Goal: Transaction & Acquisition: Purchase product/service

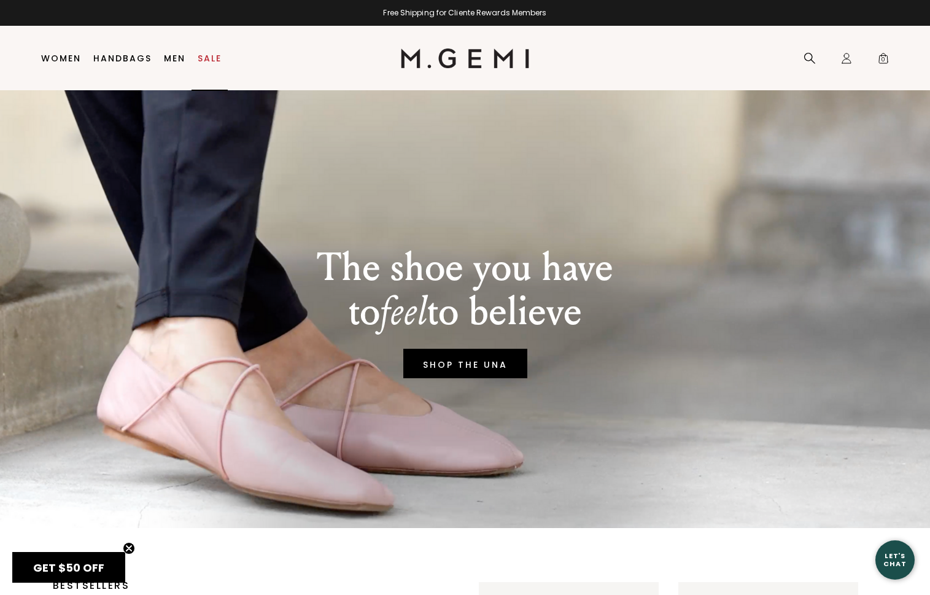
click at [212, 55] on link "Sale" at bounding box center [210, 58] width 24 height 10
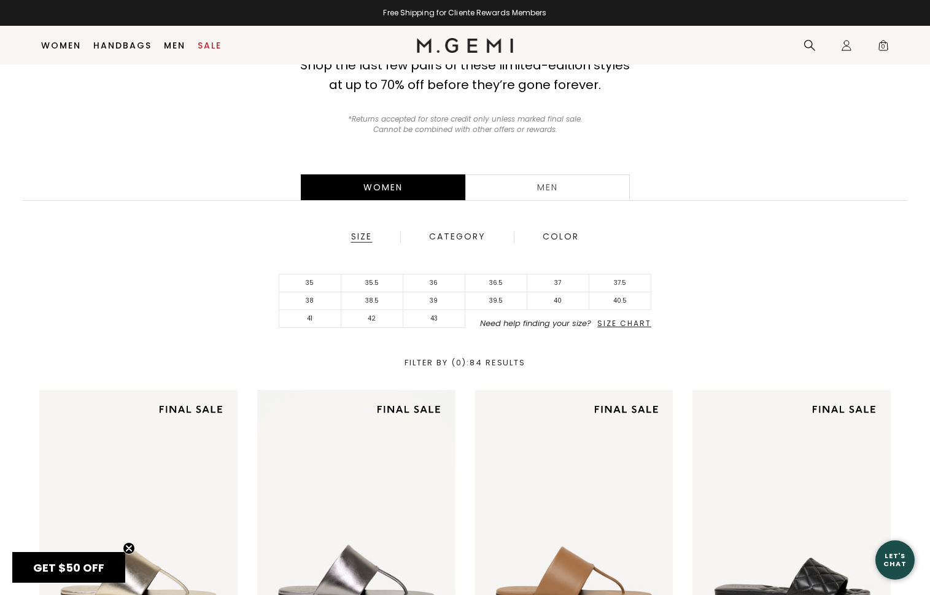
scroll to position [125, 0]
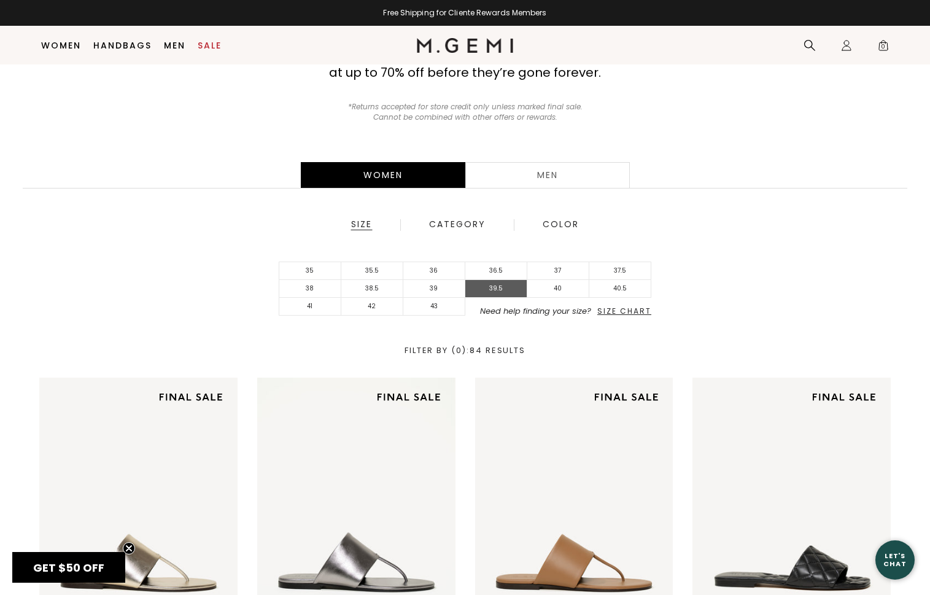
click at [496, 286] on li "39.5" at bounding box center [496, 289] width 62 height 18
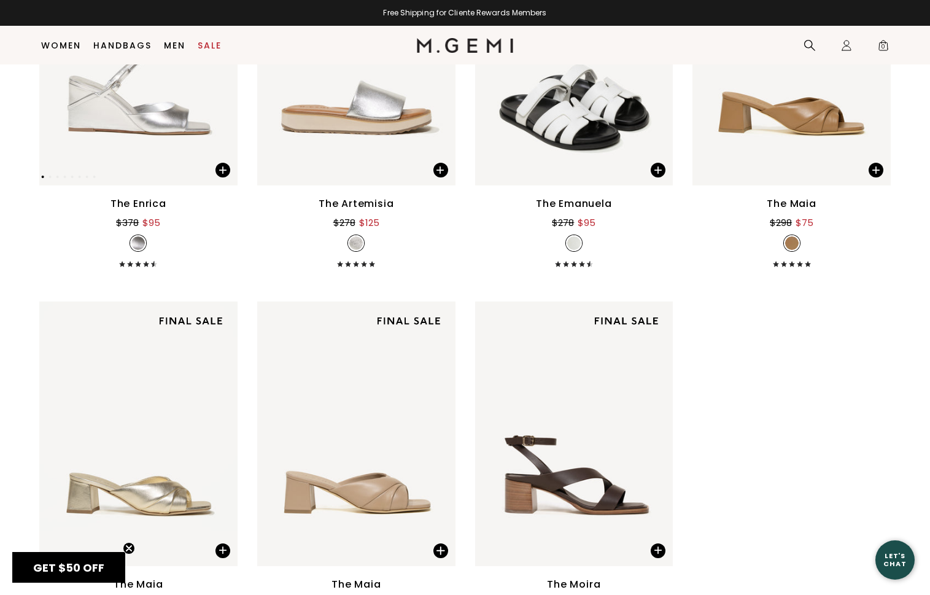
scroll to position [3268, 0]
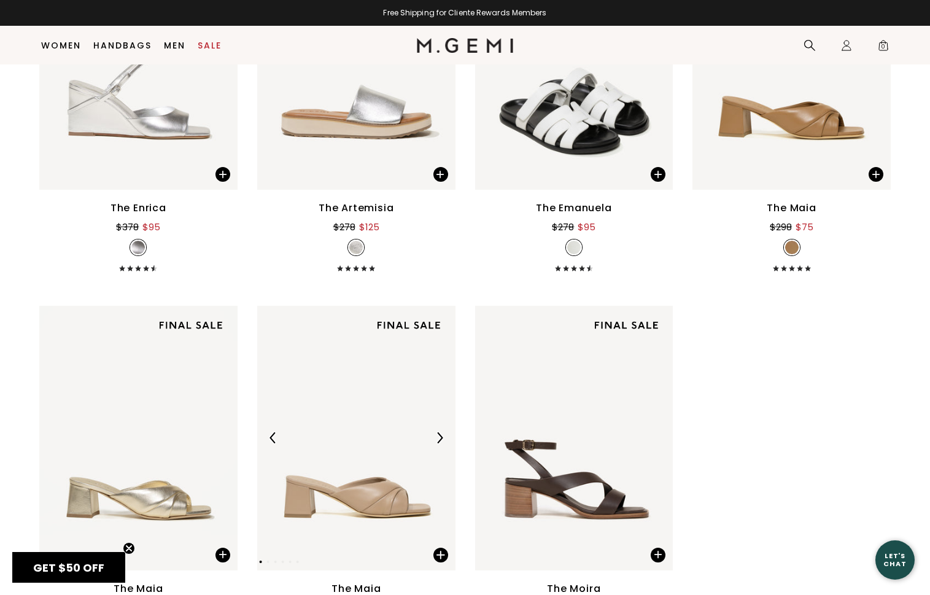
click at [309, 395] on img at bounding box center [356, 438] width 198 height 265
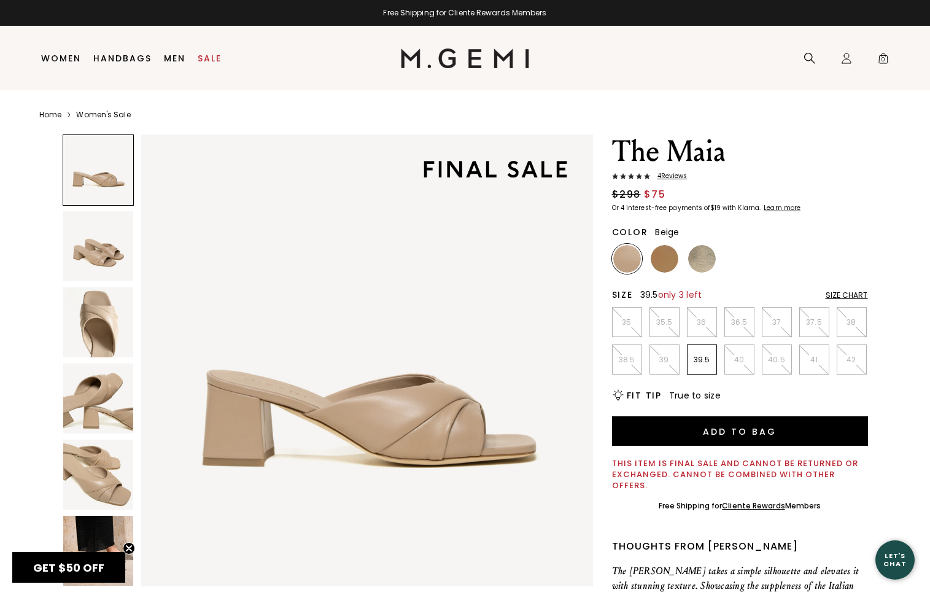
click at [700, 355] on p "39.5" at bounding box center [702, 360] width 29 height 10
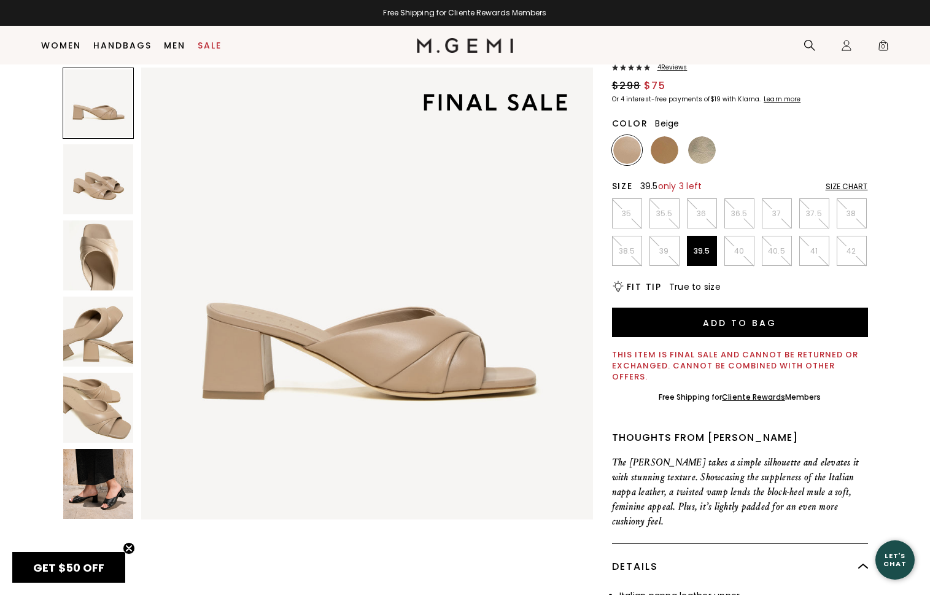
scroll to position [83, 0]
click at [661, 152] on img at bounding box center [665, 150] width 28 height 28
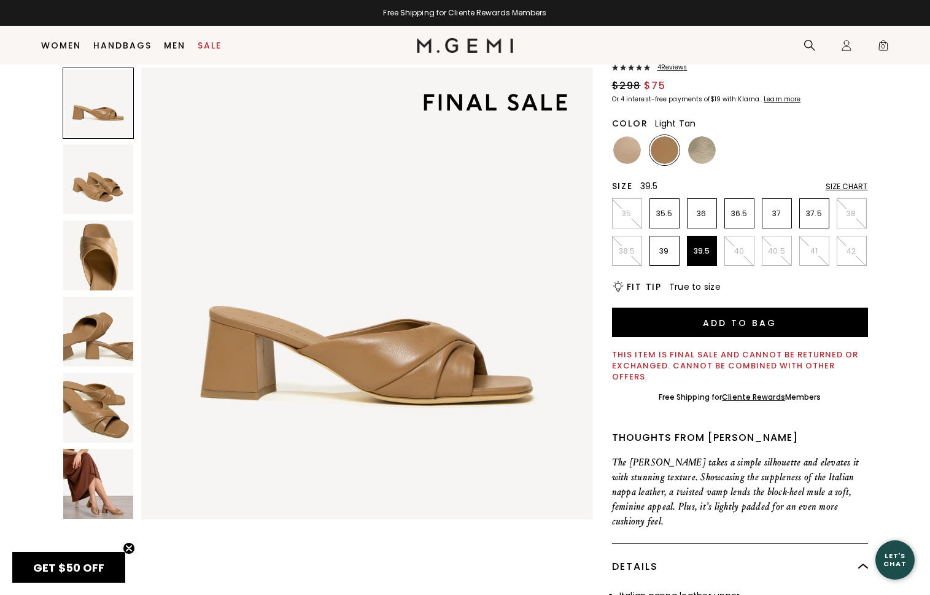
click at [110, 480] on img at bounding box center [98, 484] width 70 height 70
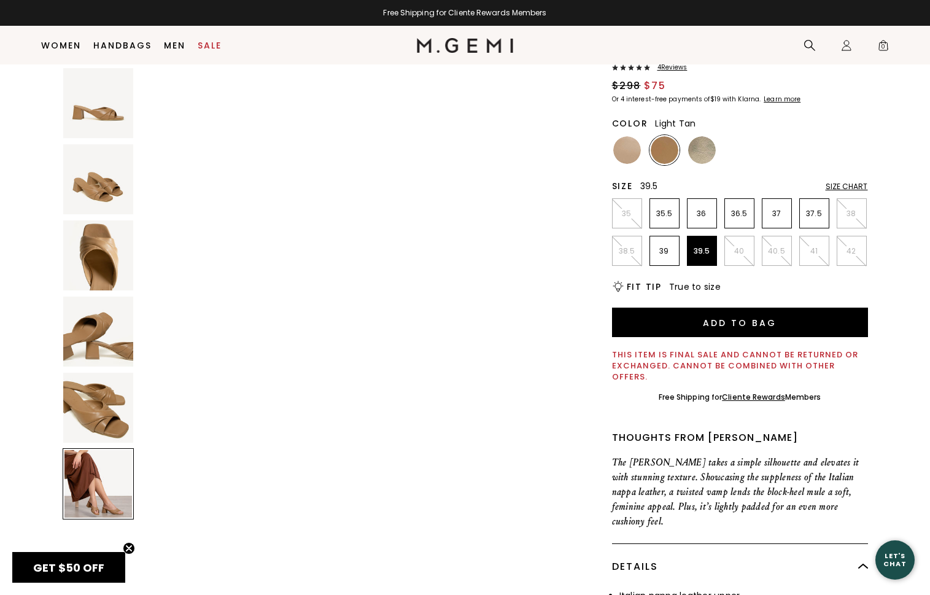
scroll to position [2321, 0]
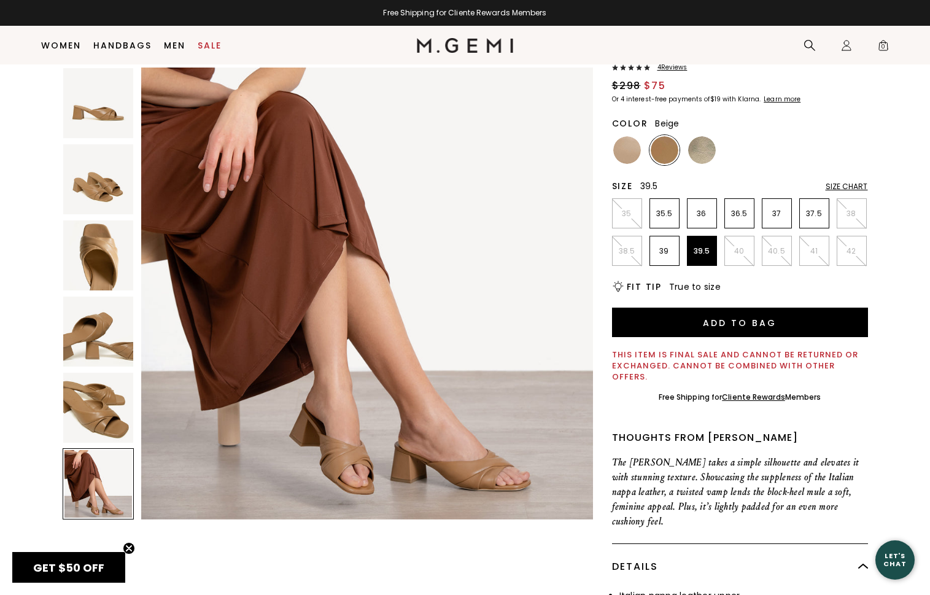
click at [628, 149] on img at bounding box center [627, 150] width 28 height 28
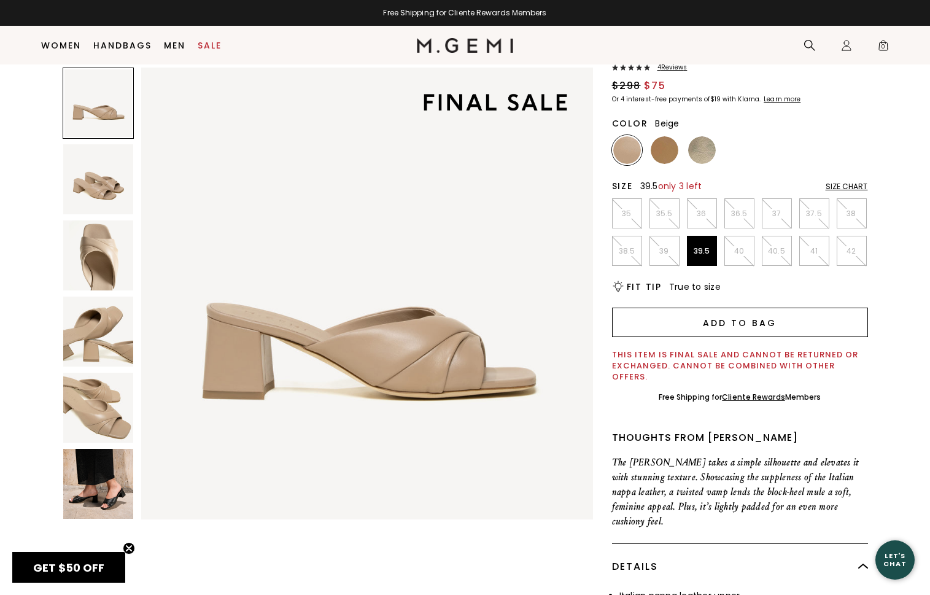
click at [650, 325] on button "Add to Bag" at bounding box center [740, 322] width 256 height 29
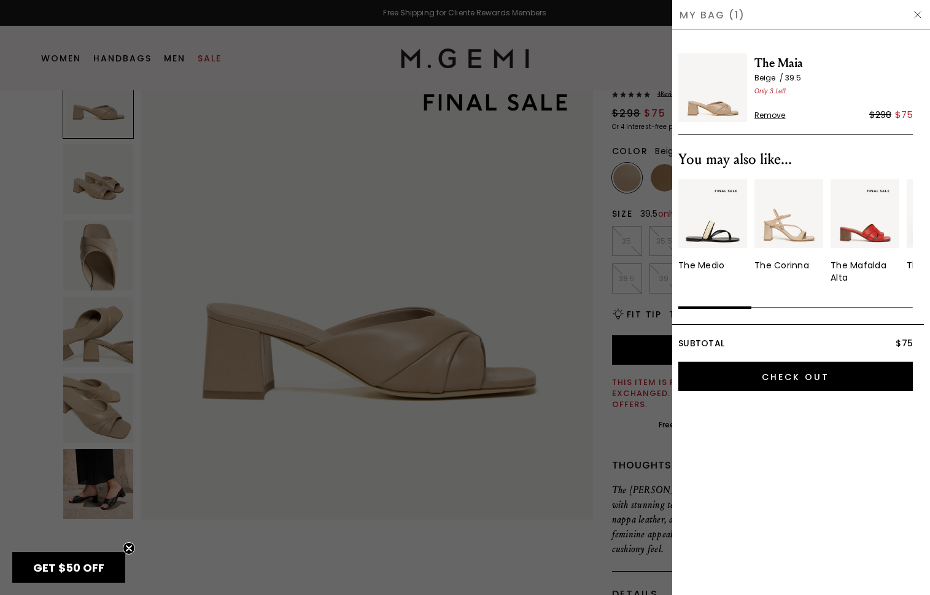
click at [350, 205] on div at bounding box center [465, 297] width 930 height 595
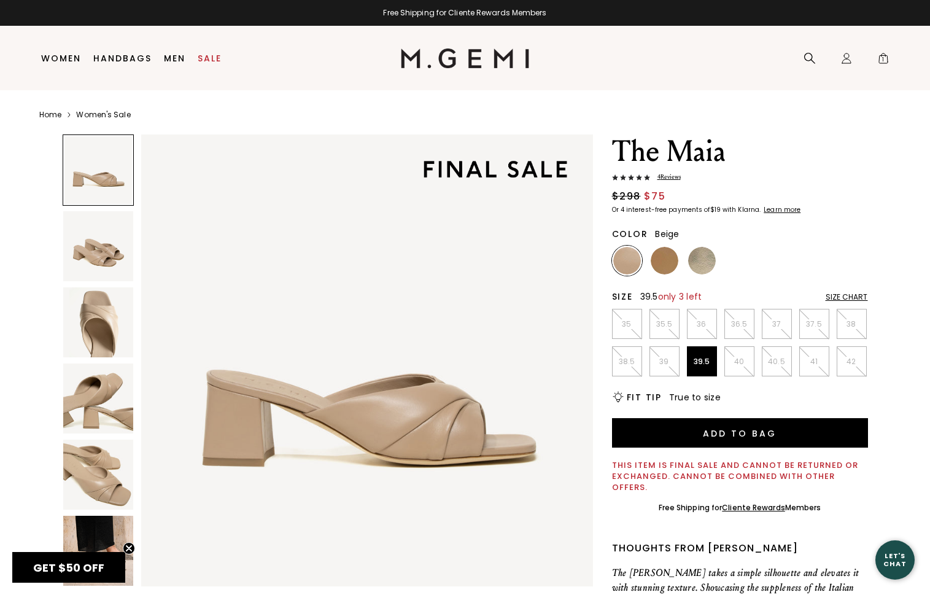
scroll to position [83, 0]
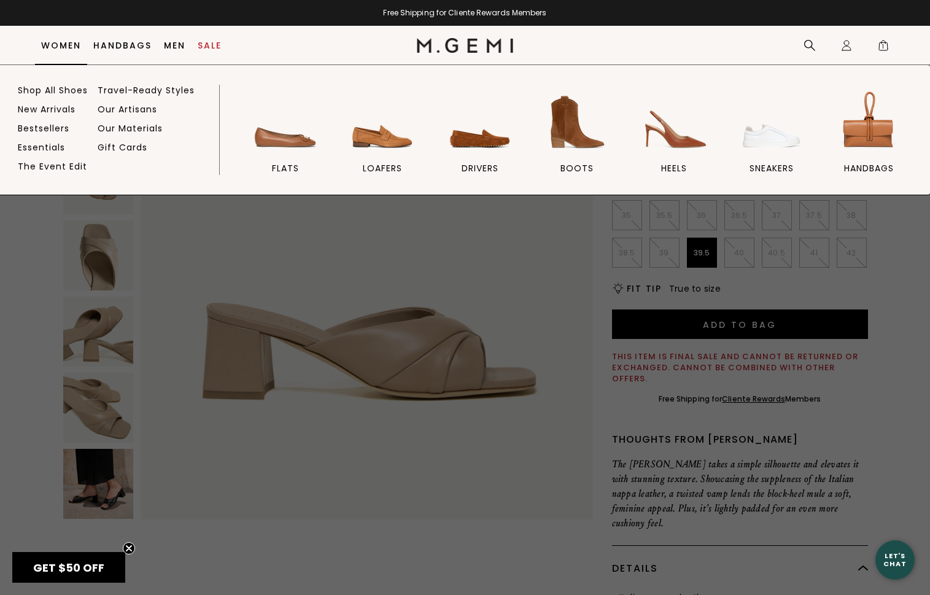
click at [74, 47] on link "Women" at bounding box center [61, 46] width 40 height 10
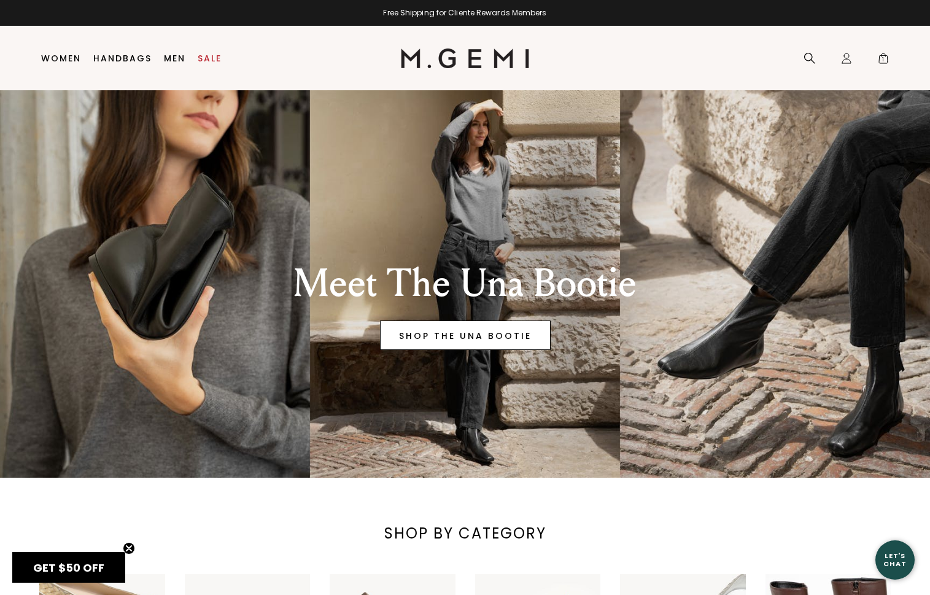
click at [436, 335] on link "SHOP THE UNA BOOTIE" at bounding box center [465, 335] width 171 height 29
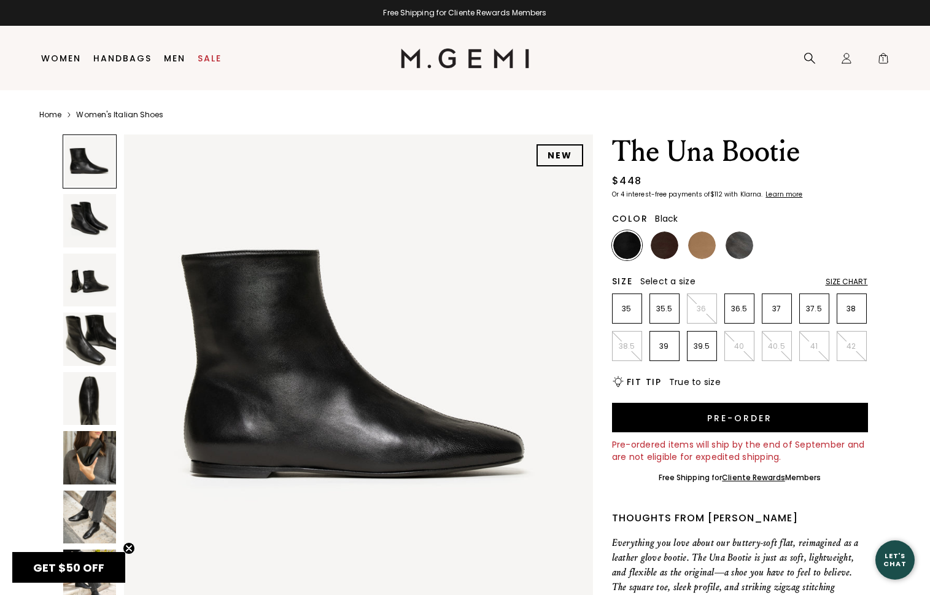
click at [846, 279] on div "Size Chart" at bounding box center [847, 282] width 42 height 10
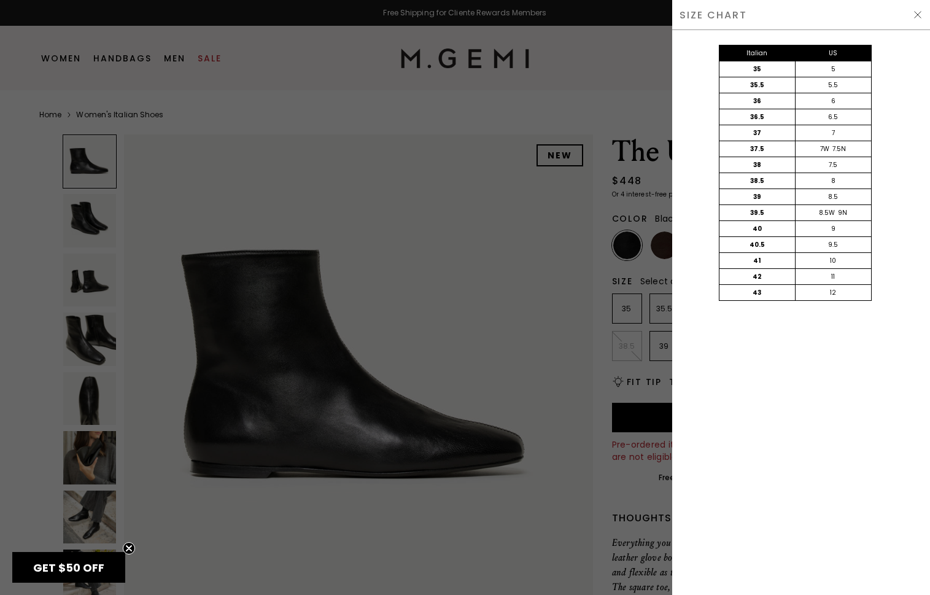
click at [465, 333] on div at bounding box center [465, 297] width 930 height 595
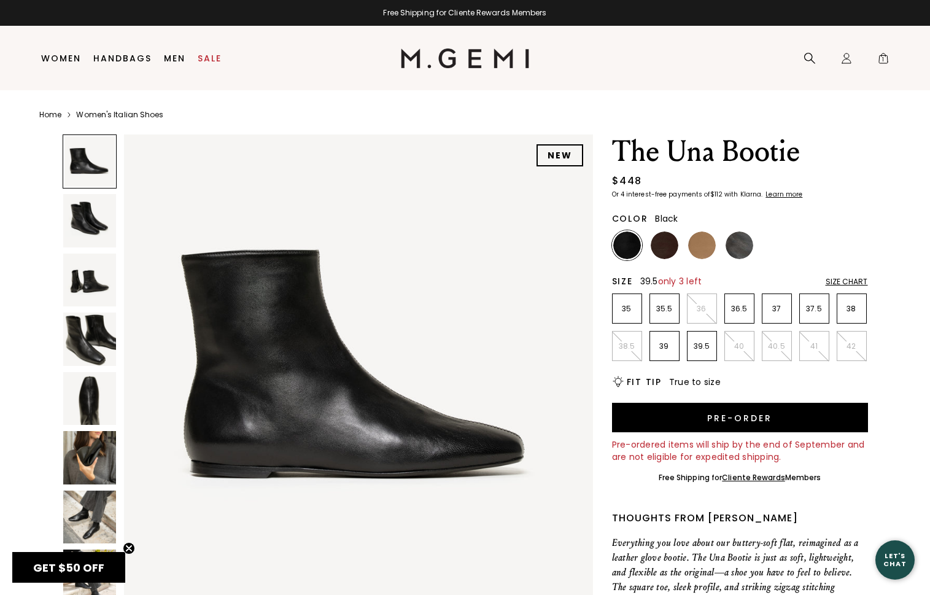
click at [702, 345] on p "39.5" at bounding box center [702, 346] width 29 height 10
click at [100, 227] on img at bounding box center [89, 220] width 53 height 53
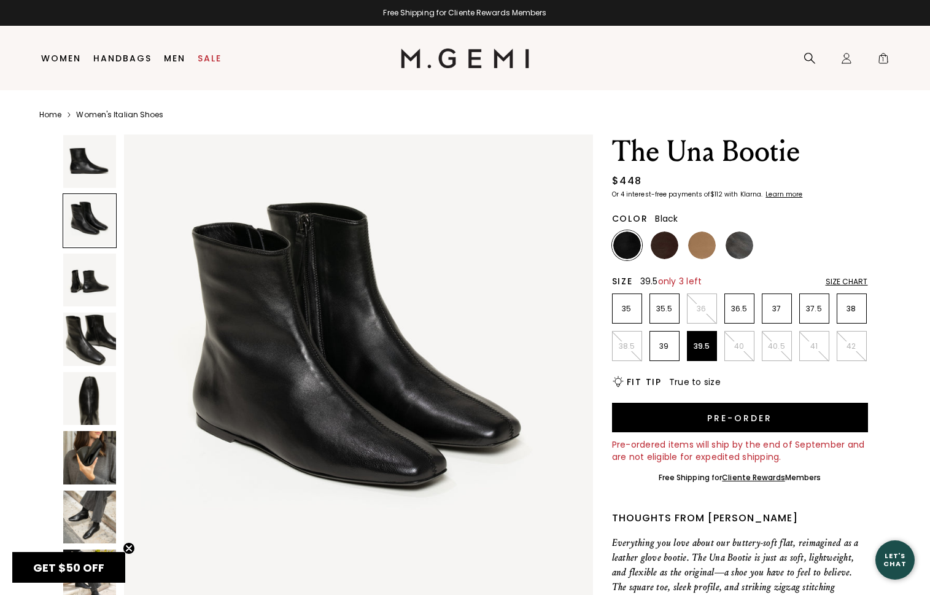
click at [93, 273] on img at bounding box center [89, 280] width 53 height 53
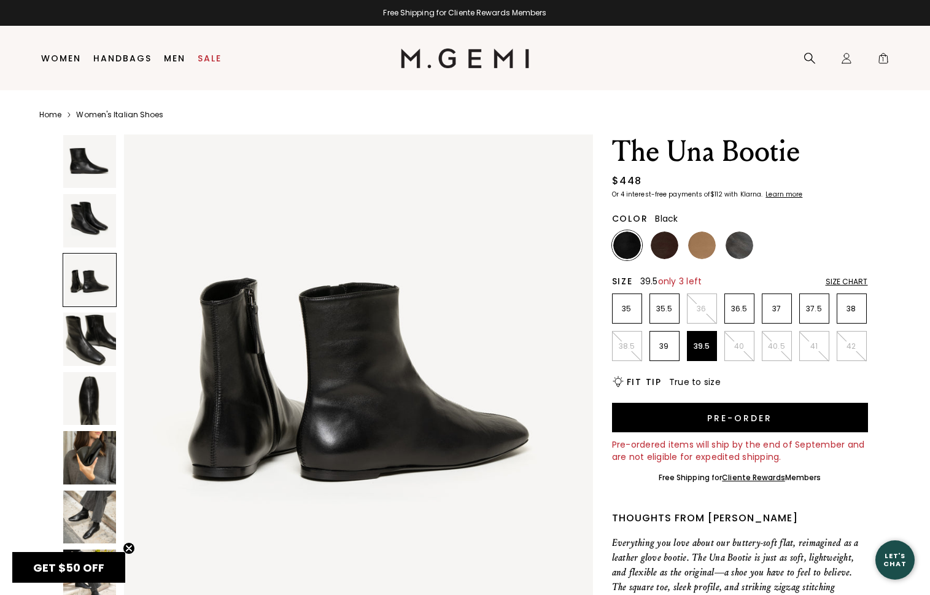
scroll to position [58, 0]
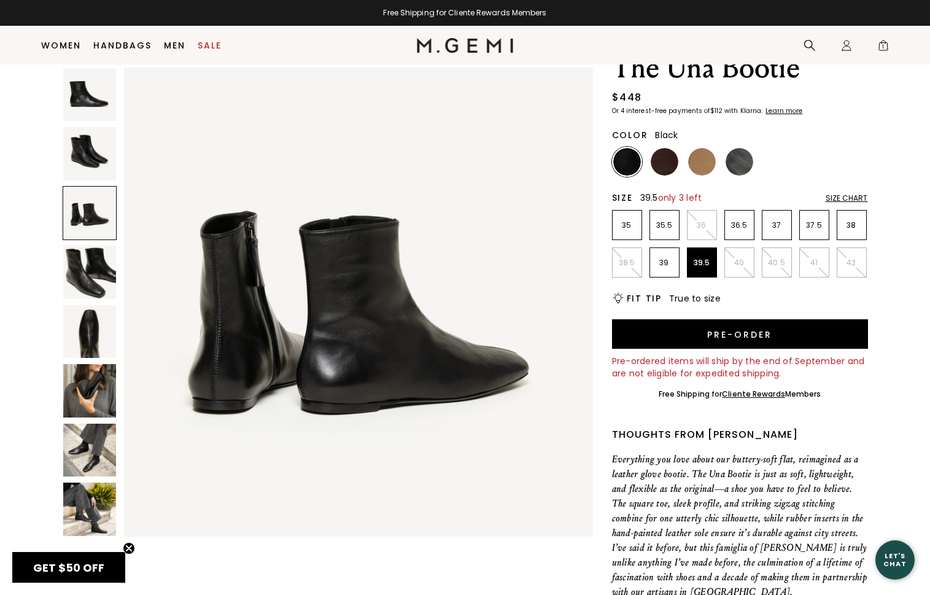
click at [86, 324] on img at bounding box center [89, 331] width 53 height 53
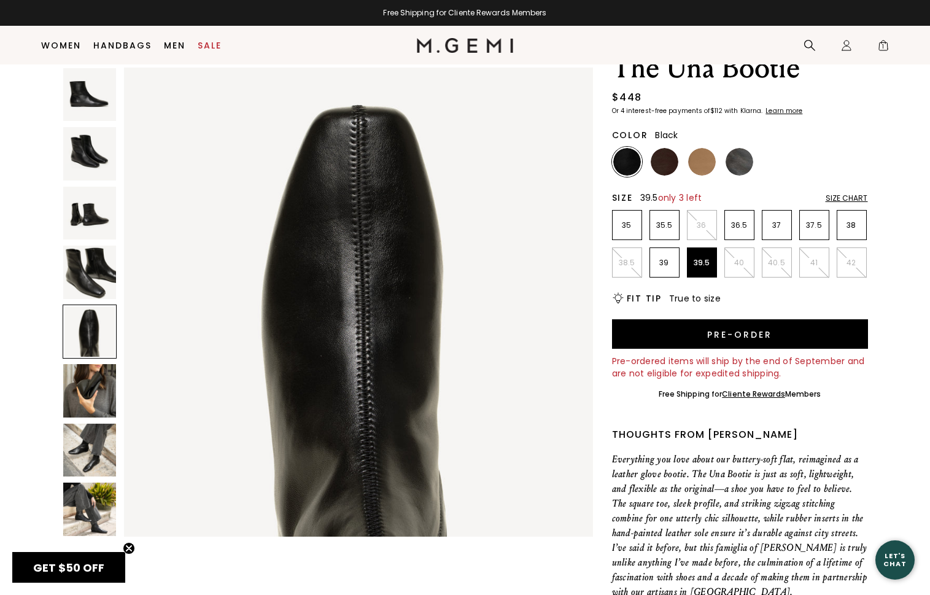
click at [76, 400] on img at bounding box center [89, 390] width 53 height 53
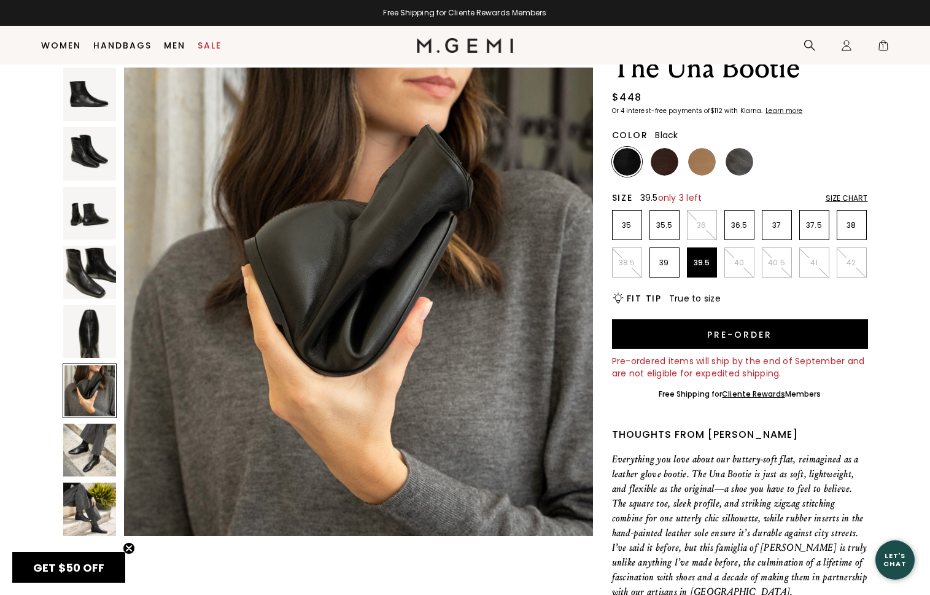
scroll to position [88, 0]
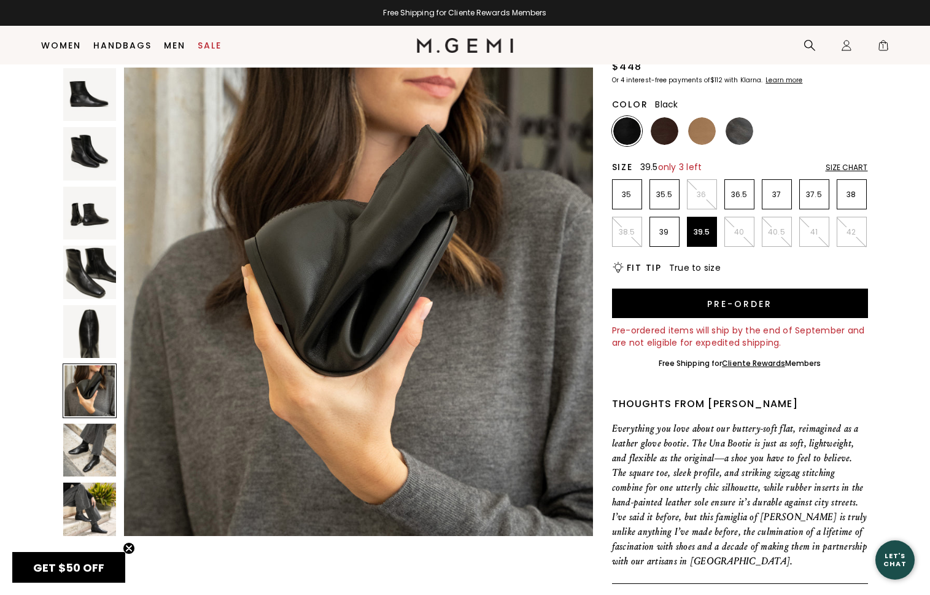
click at [79, 450] on img at bounding box center [89, 450] width 53 height 53
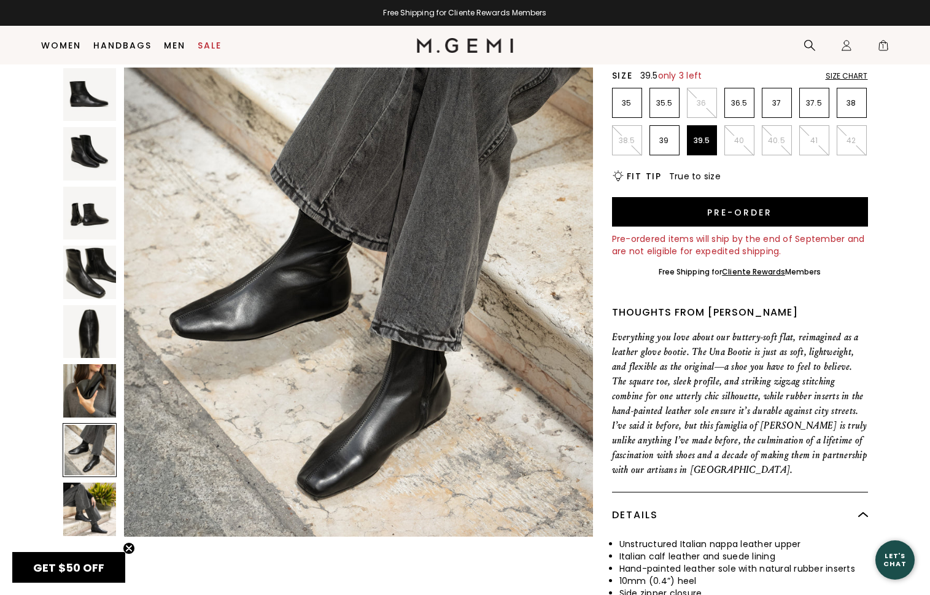
scroll to position [179, 0]
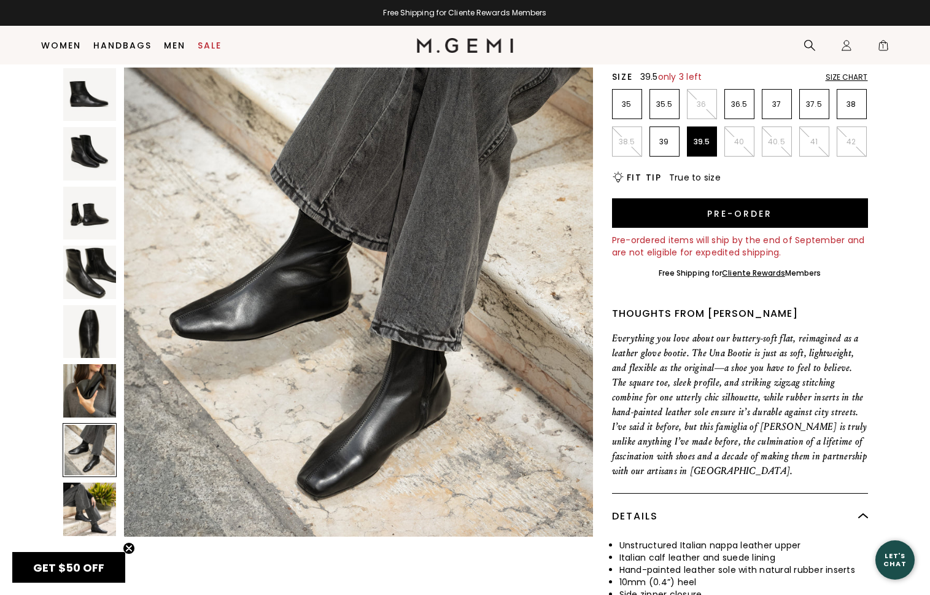
click at [78, 504] on img at bounding box center [89, 509] width 53 height 53
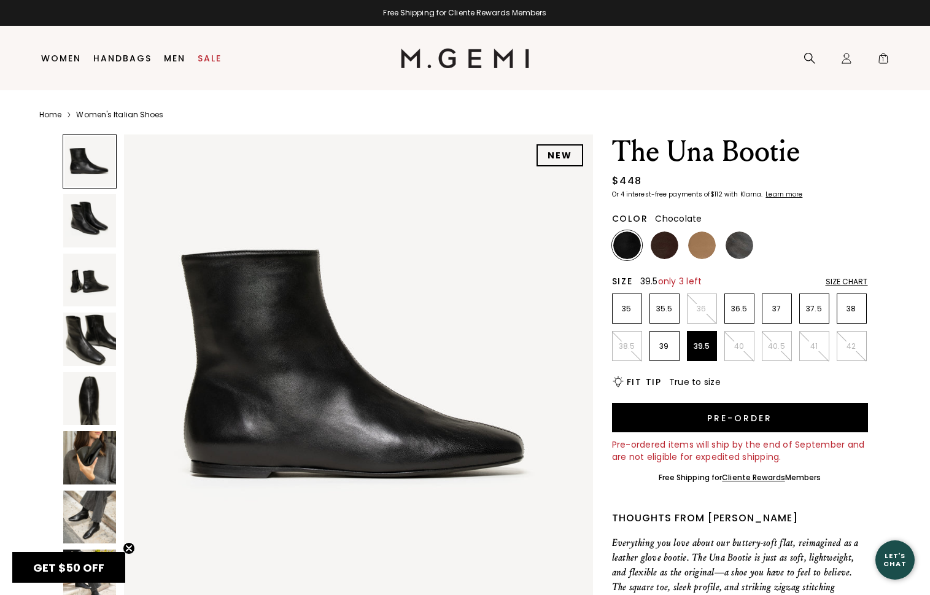
scroll to position [0, 0]
click at [667, 248] on img at bounding box center [665, 245] width 28 height 28
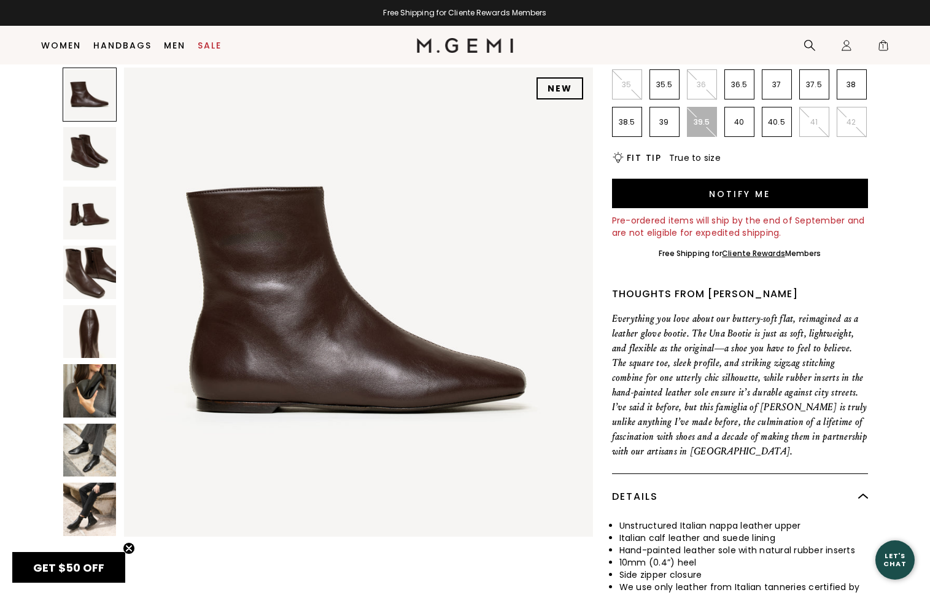
scroll to position [200, 0]
click at [94, 446] on img at bounding box center [89, 450] width 53 height 53
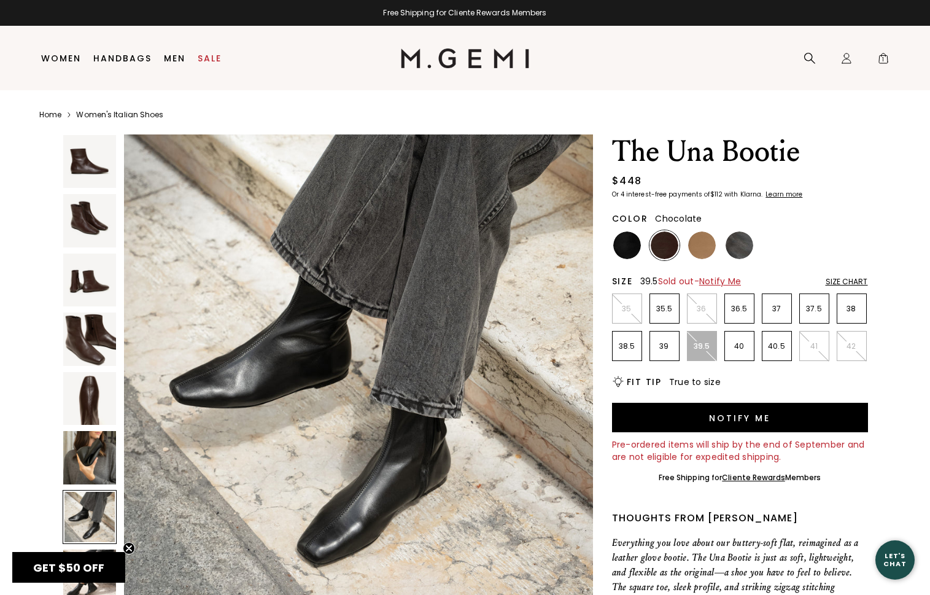
scroll to position [0, 0]
click at [708, 253] on img at bounding box center [702, 245] width 28 height 28
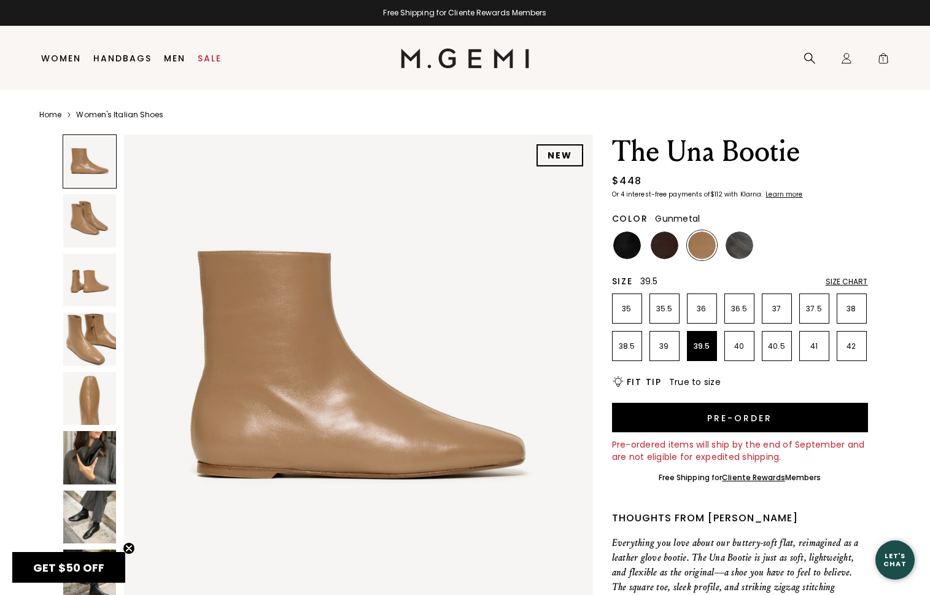
click at [734, 251] on img at bounding box center [740, 245] width 28 height 28
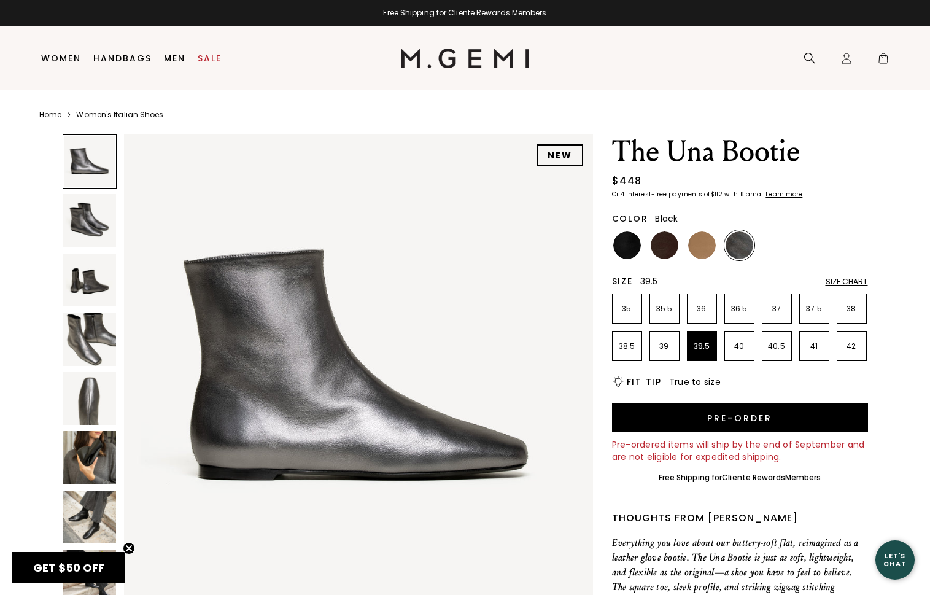
click at [634, 247] on img at bounding box center [627, 245] width 28 height 28
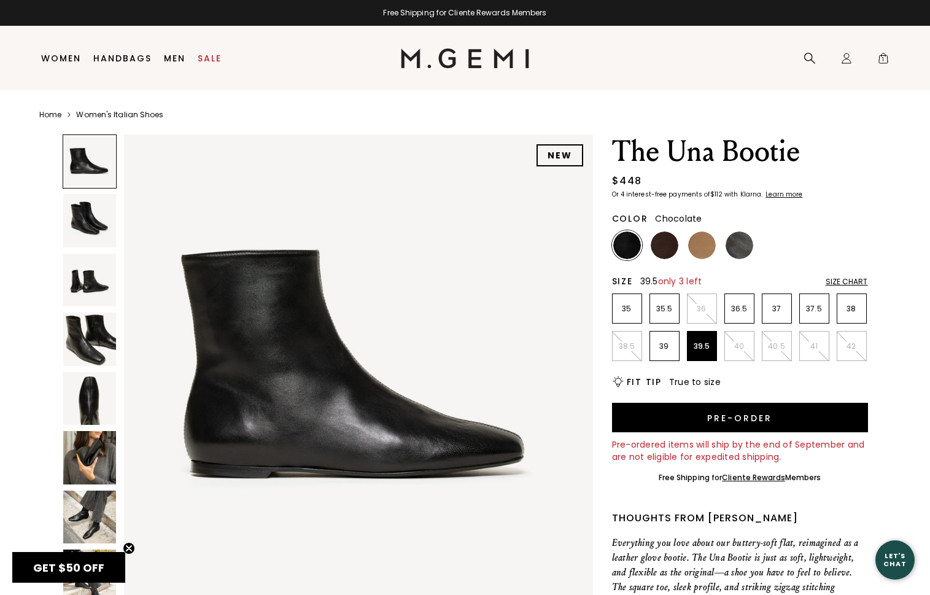
click at [663, 247] on img at bounding box center [665, 245] width 28 height 28
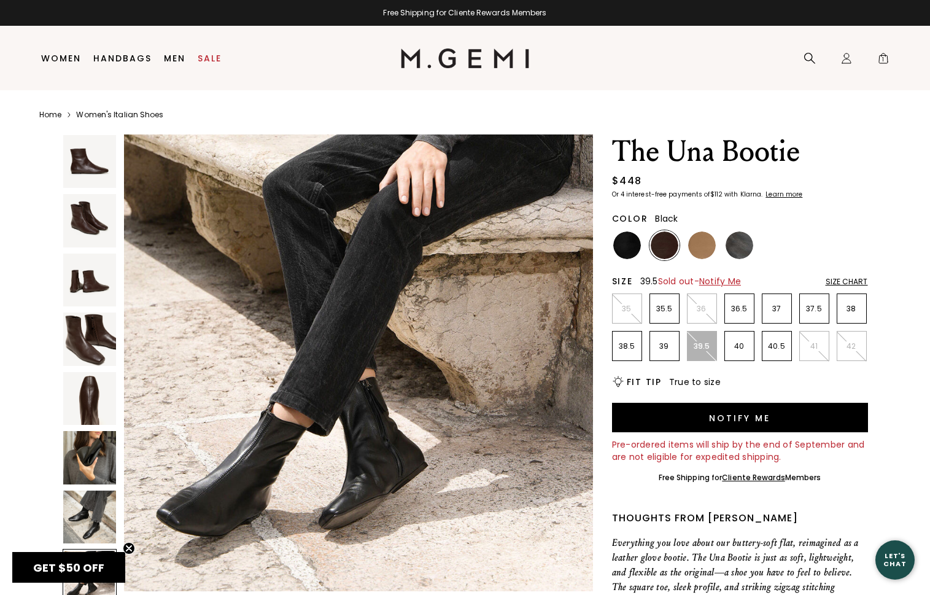
click at [630, 243] on img at bounding box center [627, 245] width 28 height 28
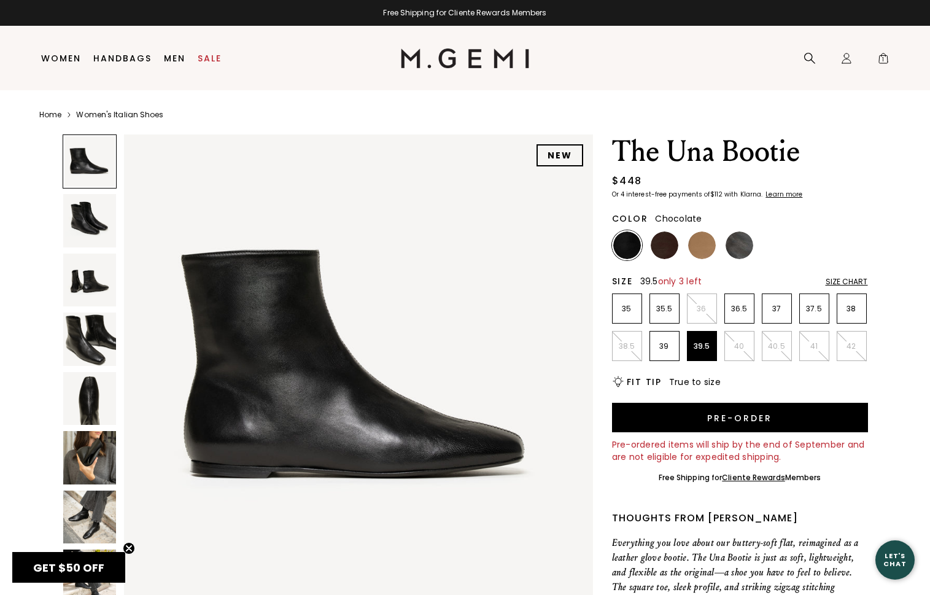
click at [662, 252] on img at bounding box center [665, 245] width 28 height 28
